Goal: Information Seeking & Learning: Learn about a topic

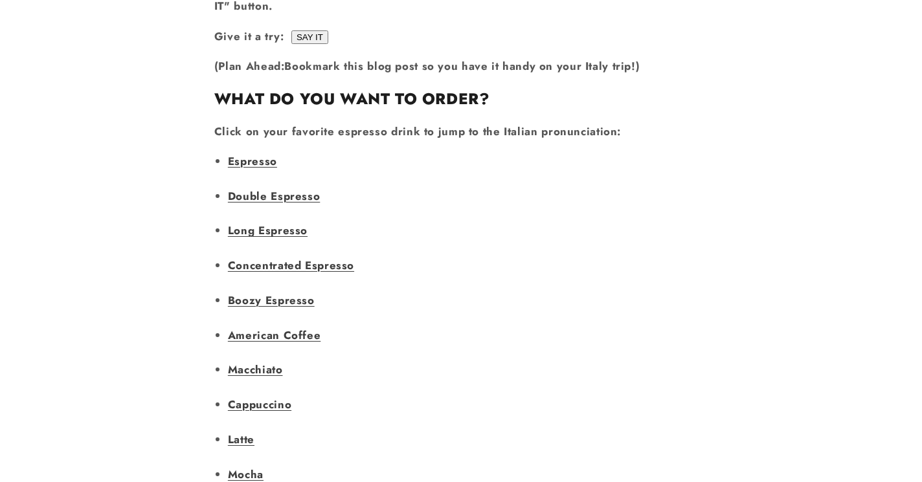
scroll to position [989, 0]
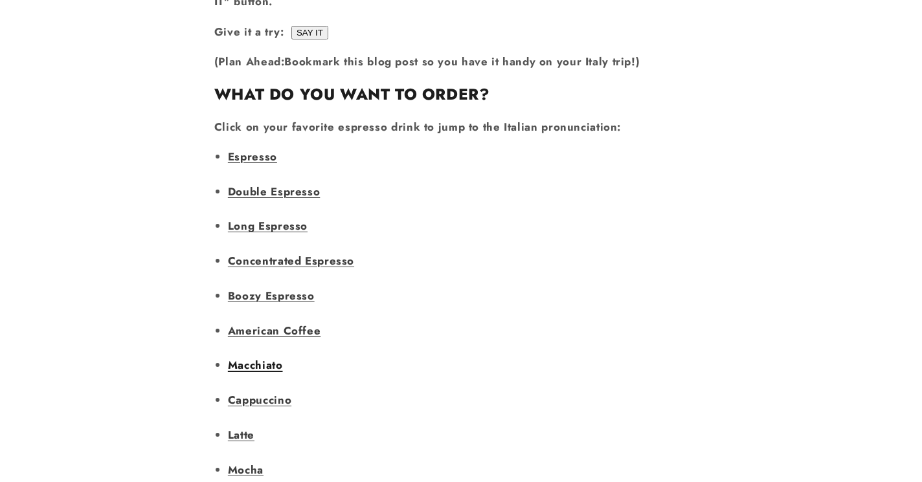
click at [260, 357] on link "Macchiato" at bounding box center [255, 365] width 55 height 16
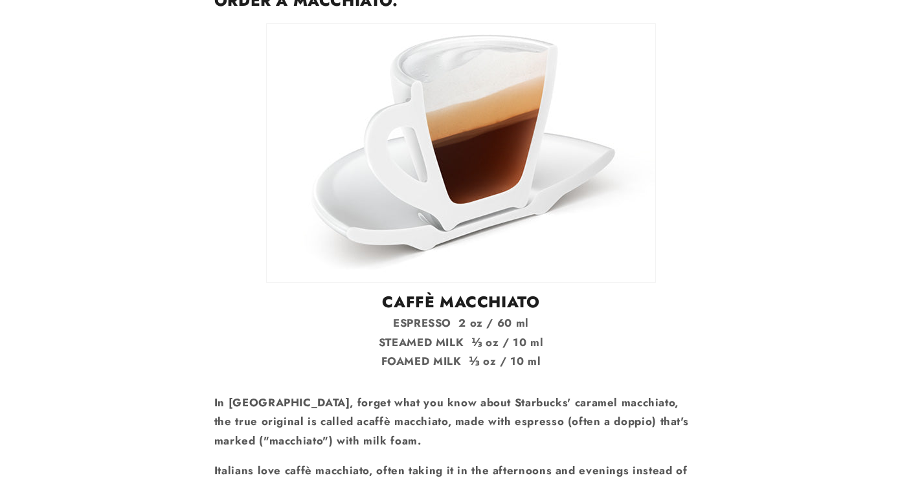
scroll to position [8129, 0]
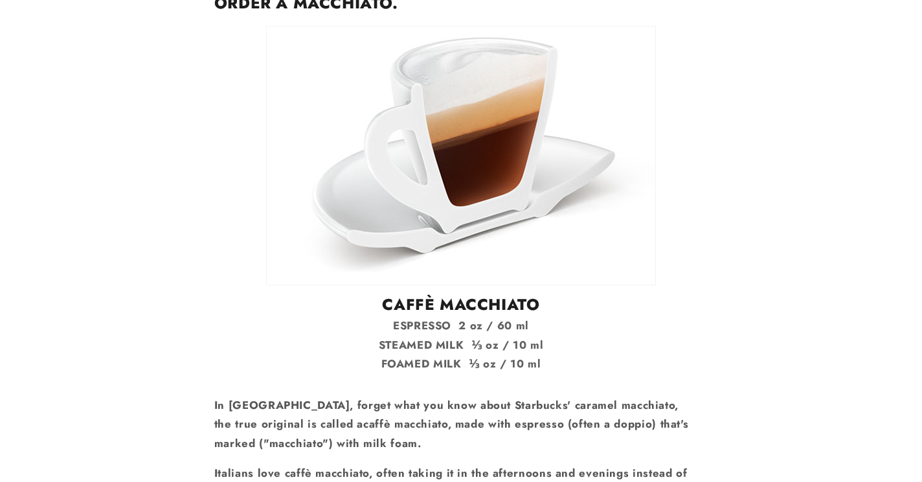
scroll to position [989, 0]
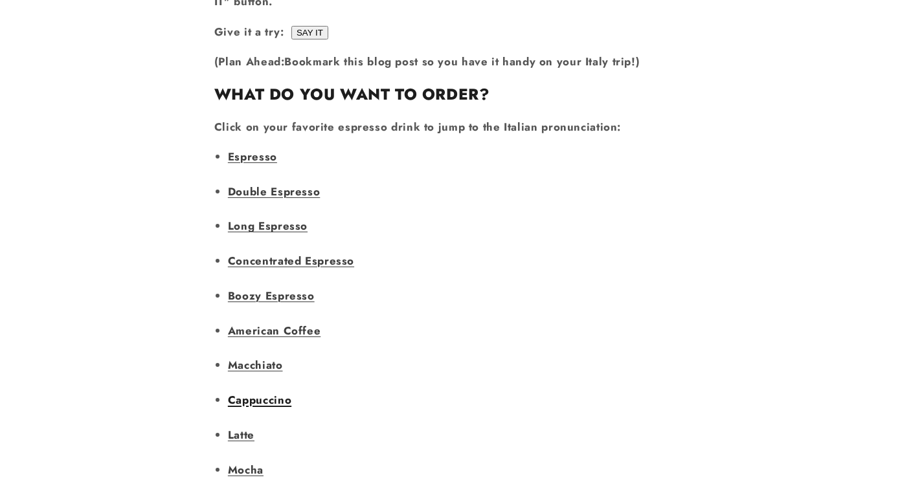
click at [274, 392] on link "Cappuccino" at bounding box center [259, 400] width 63 height 16
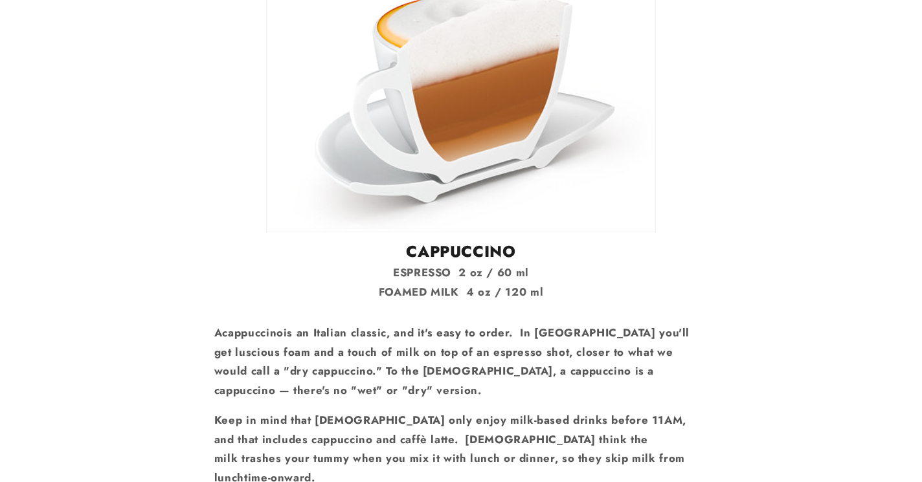
scroll to position [6040, 0]
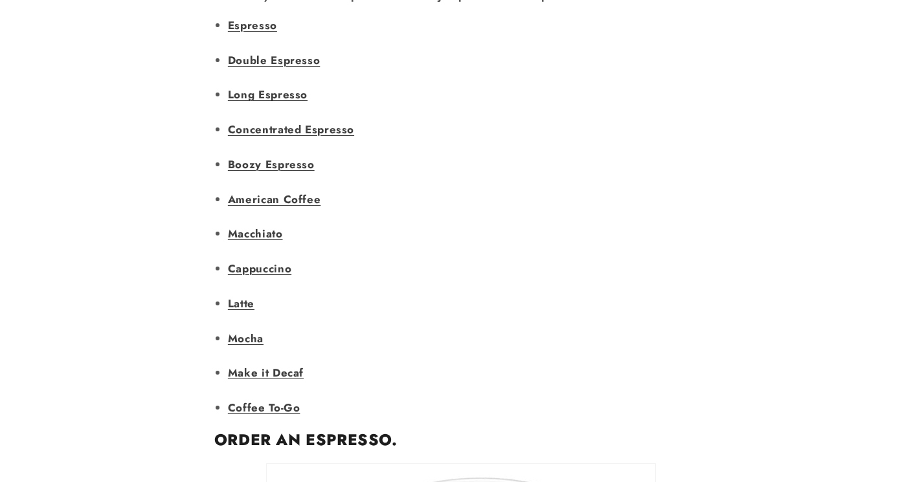
scroll to position [1122, 0]
click at [251, 294] on link "Latte" at bounding box center [241, 302] width 27 height 16
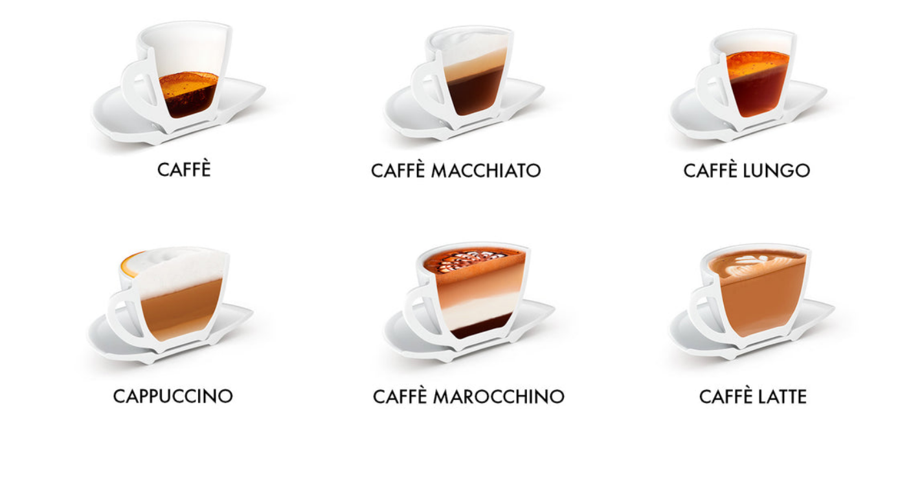
scroll to position [181, 0]
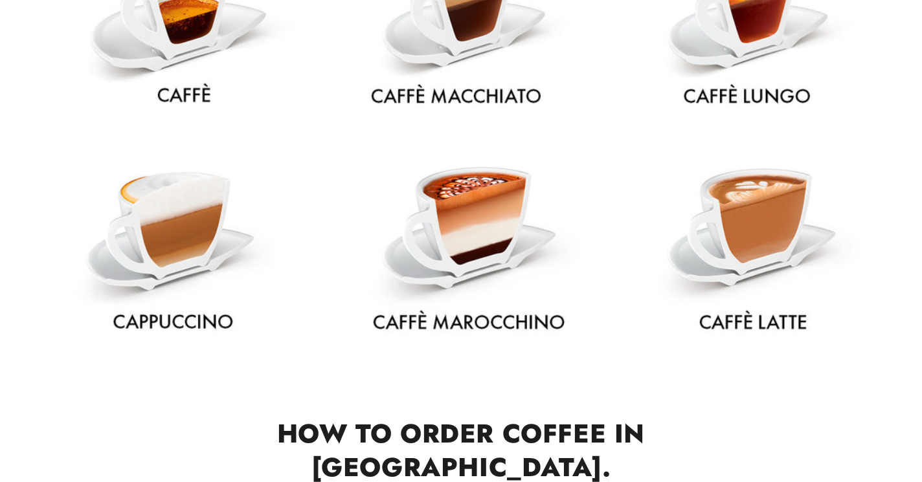
click at [464, 39] on img at bounding box center [460, 137] width 883 height 491
click at [461, 103] on img at bounding box center [460, 137] width 883 height 491
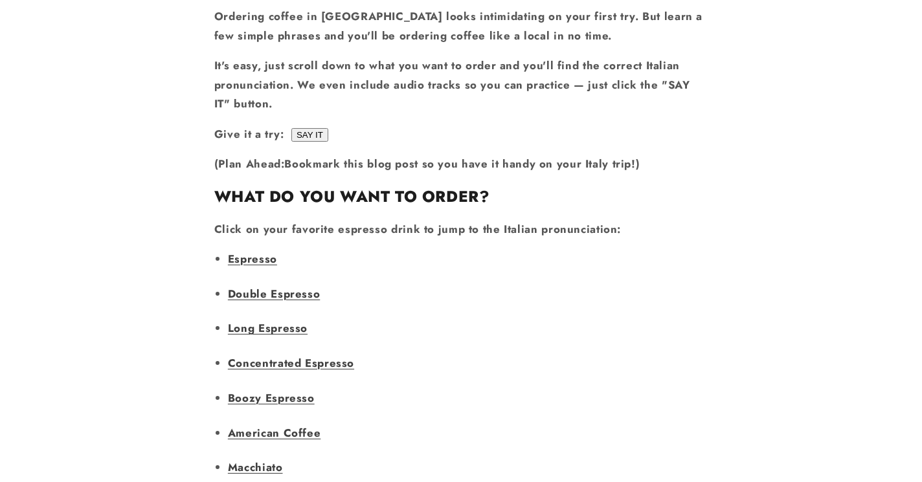
scroll to position [957, 0]
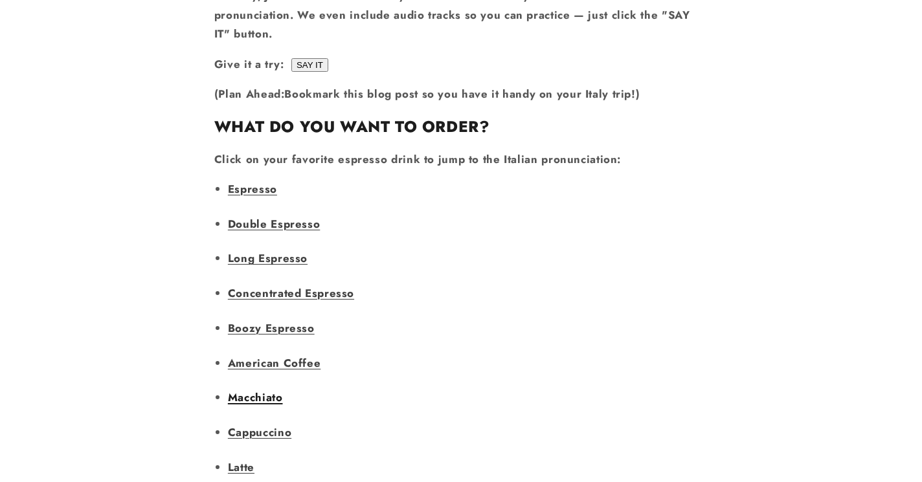
click at [259, 390] on link "Macchiato" at bounding box center [255, 398] width 55 height 16
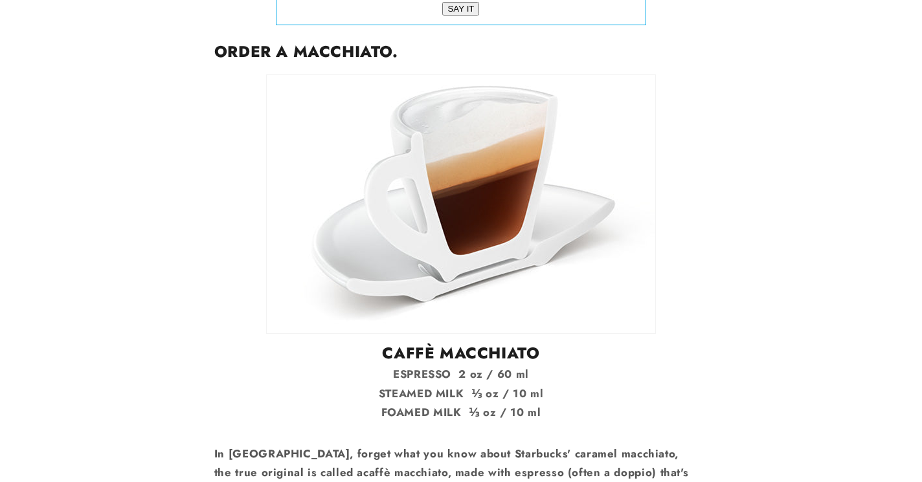
scroll to position [8082, 0]
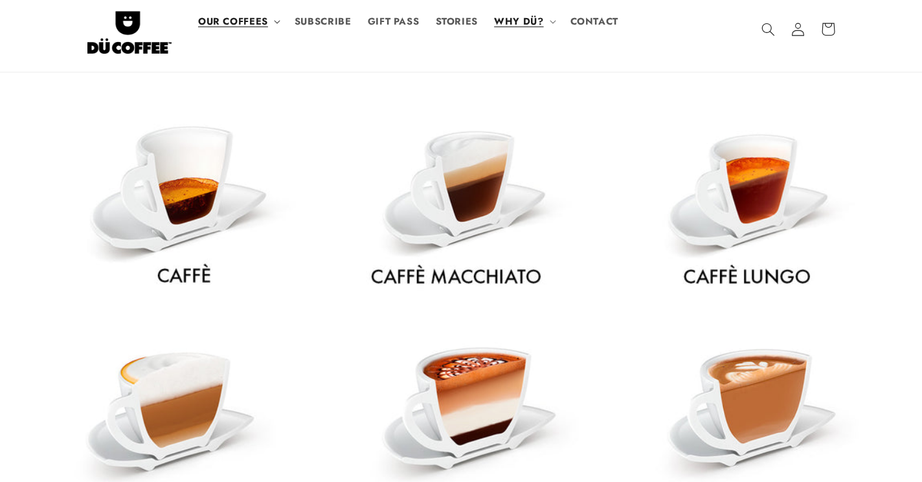
scroll to position [1122, 0]
